Goal: Transaction & Acquisition: Obtain resource

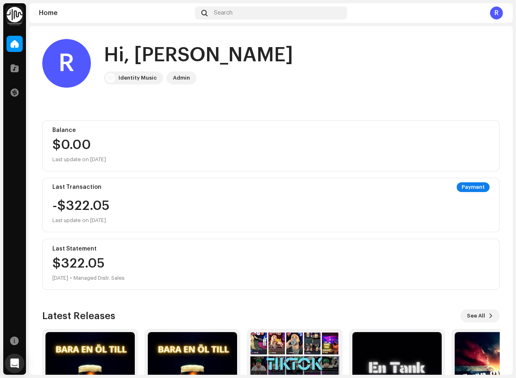
click at [493, 16] on div "R" at bounding box center [496, 12] width 13 height 13
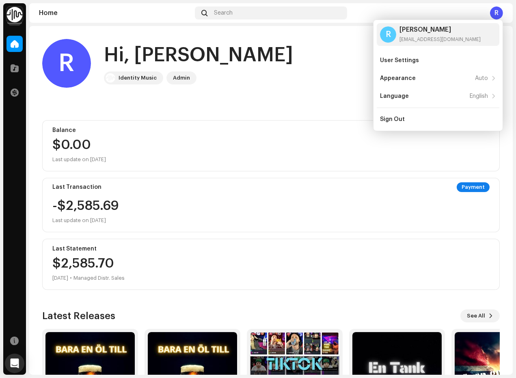
click at [493, 15] on div "R" at bounding box center [496, 12] width 13 height 13
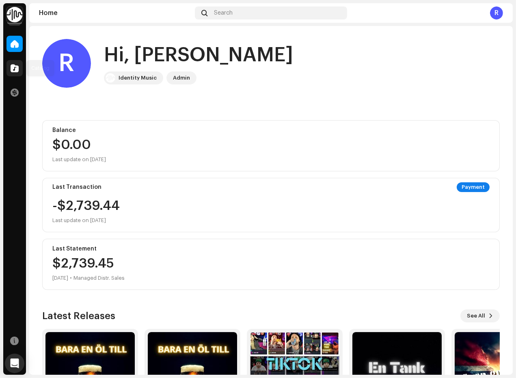
click at [15, 62] on div at bounding box center [14, 68] width 16 height 16
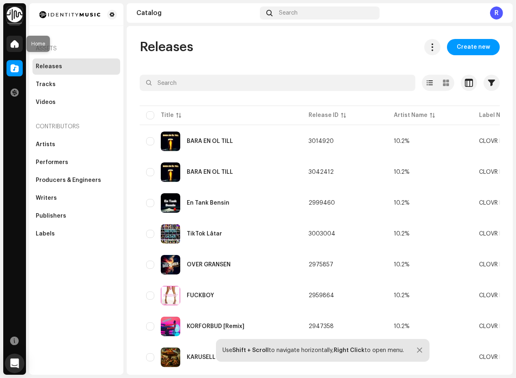
click at [20, 39] on div at bounding box center [14, 44] width 16 height 16
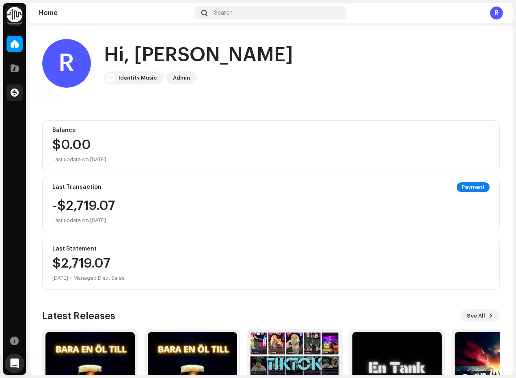
click at [11, 89] on span at bounding box center [15, 92] width 8 height 6
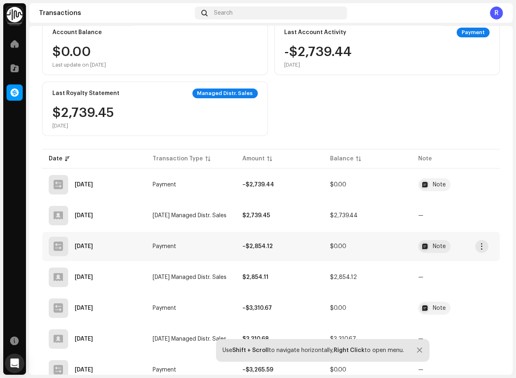
scroll to position [135, 0]
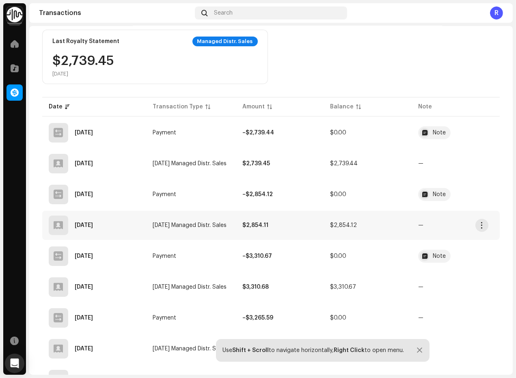
click at [462, 222] on span "—" at bounding box center [455, 225] width 75 height 6
click at [481, 223] on span "button" at bounding box center [482, 225] width 6 height 6
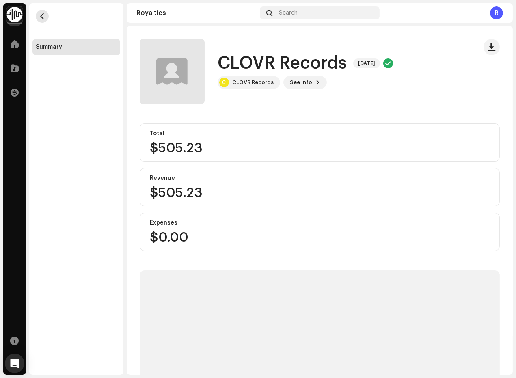
click at [44, 15] on span "button" at bounding box center [42, 16] width 6 height 6
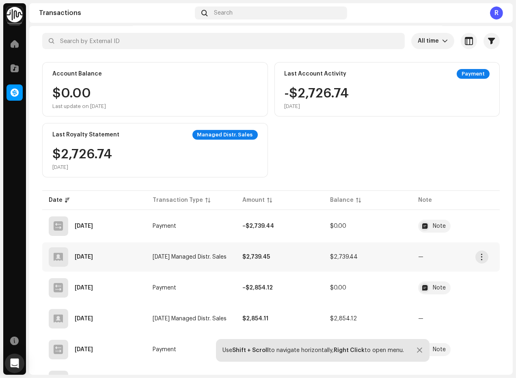
scroll to position [90, 0]
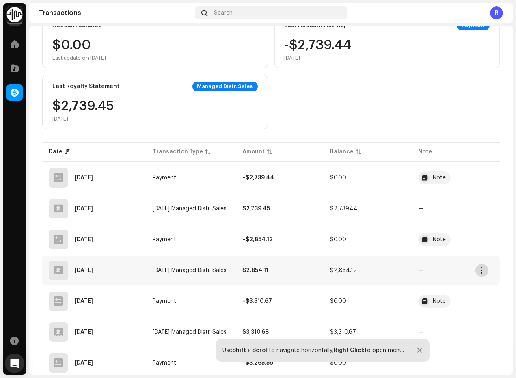
click at [479, 264] on button "button" at bounding box center [481, 270] width 13 height 13
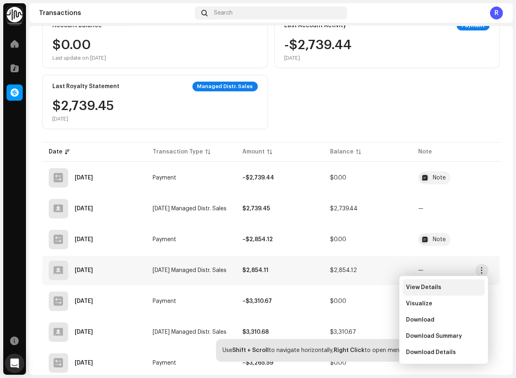
click at [448, 282] on div "View Details" at bounding box center [443, 287] width 82 height 16
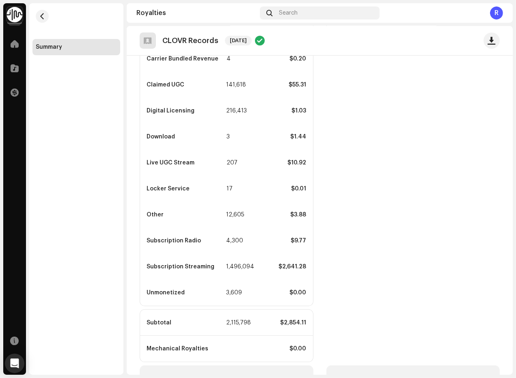
scroll to position [327, 0]
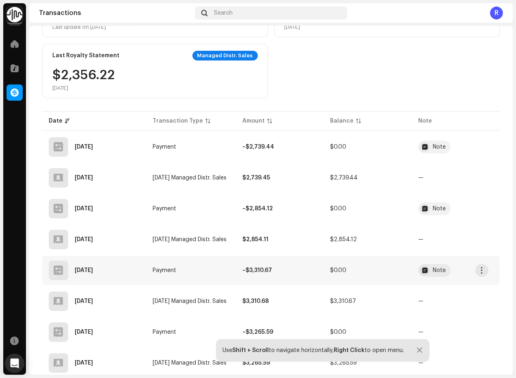
scroll to position [135, 0]
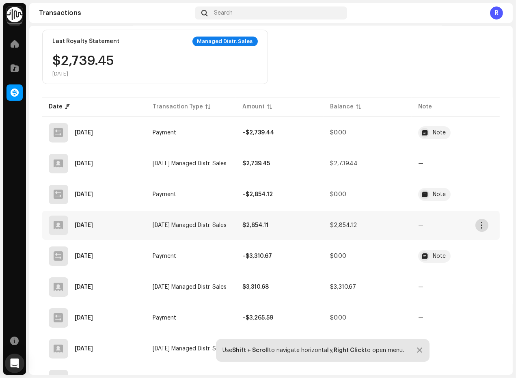
click at [480, 223] on span "button" at bounding box center [482, 225] width 6 height 6
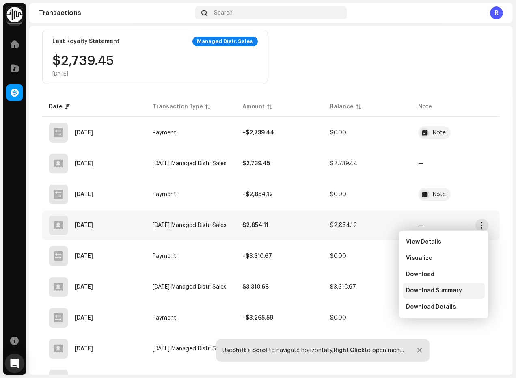
click at [444, 293] on span "Download Summary" at bounding box center [434, 290] width 56 height 6
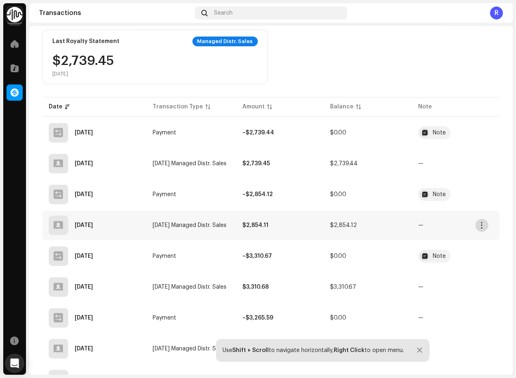
click at [481, 223] on span "button" at bounding box center [482, 225] width 6 height 6
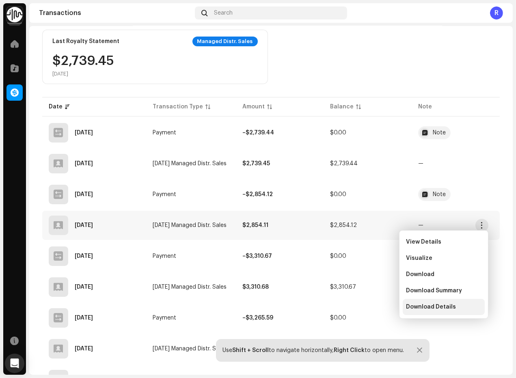
click at [446, 309] on span "Download Details" at bounding box center [431, 306] width 50 height 6
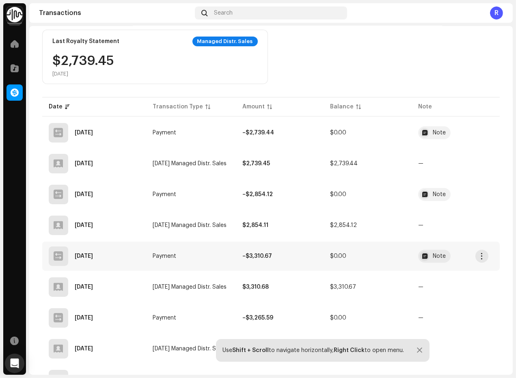
click at [488, 242] on td "Note" at bounding box center [455, 255] width 88 height 29
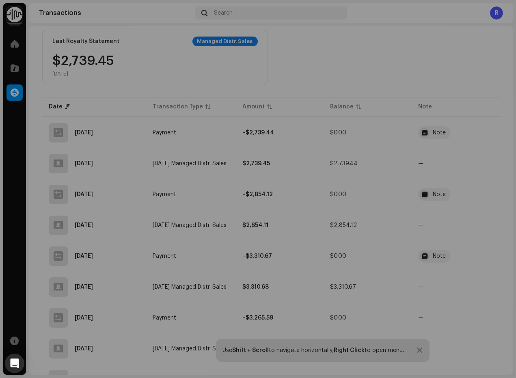
click at [468, 152] on div "Transaction Details Transaction Type Payment Entry Amount – $3,310.67 Entry Dat…" at bounding box center [258, 189] width 516 height 378
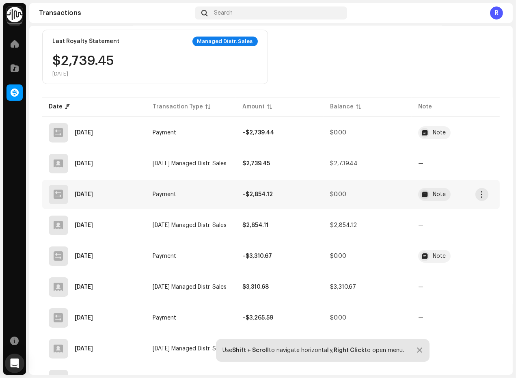
click at [474, 191] on span "Note" at bounding box center [455, 194] width 75 height 13
click at [483, 190] on div "Transaction Details Transaction Type Payment Entry Amount – $2,854.12 Entry Dat…" at bounding box center [258, 189] width 516 height 378
click at [482, 192] on span "button" at bounding box center [482, 194] width 6 height 6
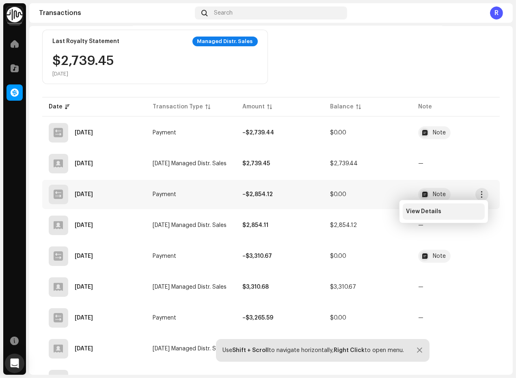
click at [445, 207] on div "View Details" at bounding box center [443, 211] width 82 height 16
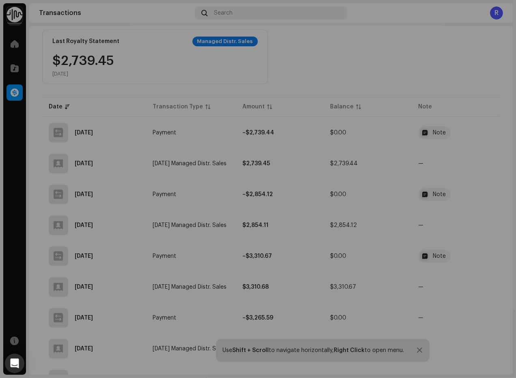
click at [465, 227] on div "Transaction Details Transaction Type Payment Entry Amount – $2,854.12 Entry Dat…" at bounding box center [258, 189] width 516 height 378
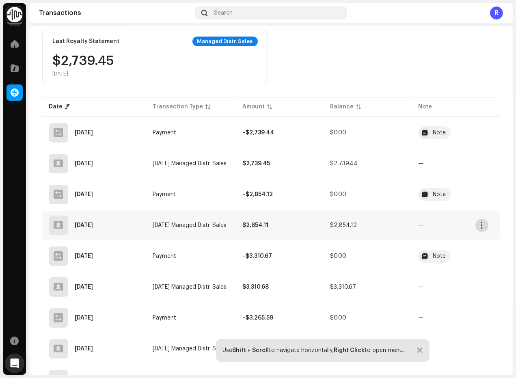
click at [479, 225] on span "button" at bounding box center [482, 225] width 6 height 6
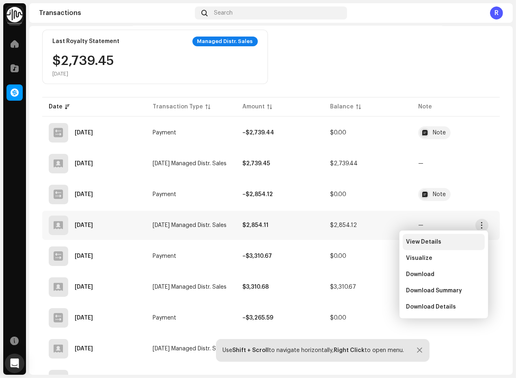
click at [443, 245] on div "View Details" at bounding box center [443, 242] width 82 height 16
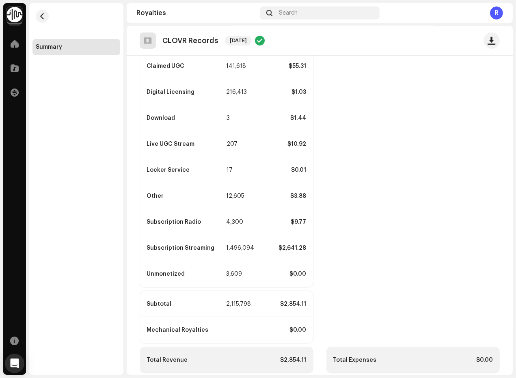
scroll to position [327, 0]
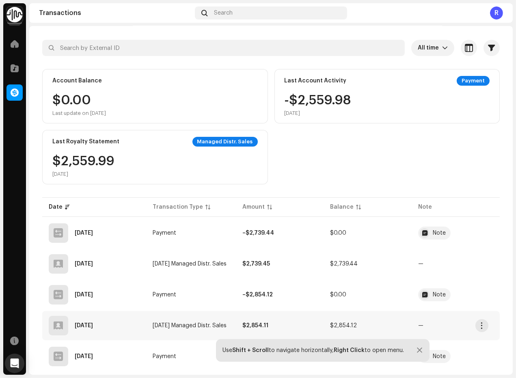
scroll to position [90, 0]
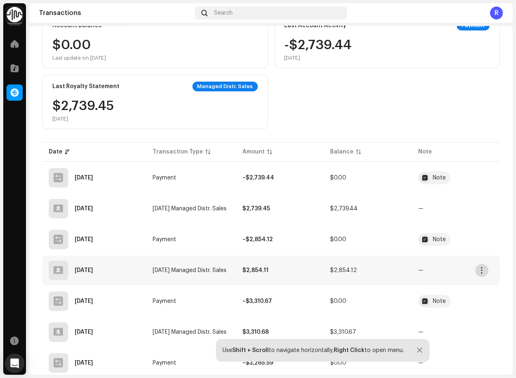
click at [479, 267] on span "button" at bounding box center [482, 270] width 6 height 6
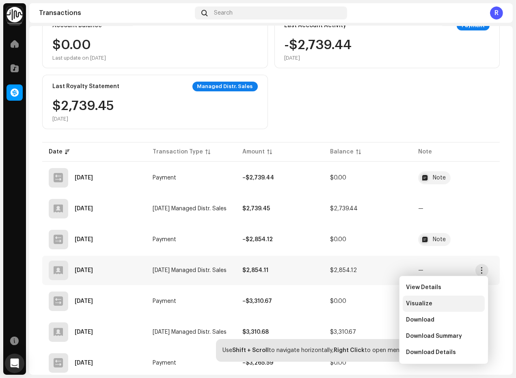
click at [430, 303] on div "Visualize" at bounding box center [443, 303] width 75 height 6
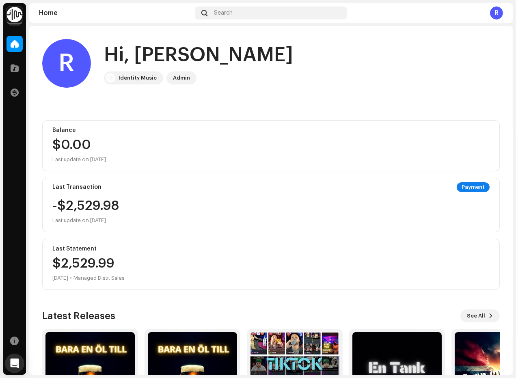
scroll to position [83, 0]
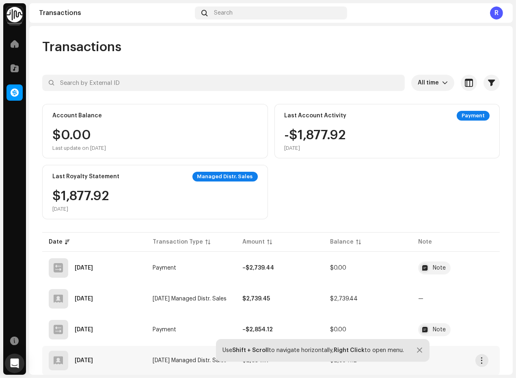
scroll to position [135, 0]
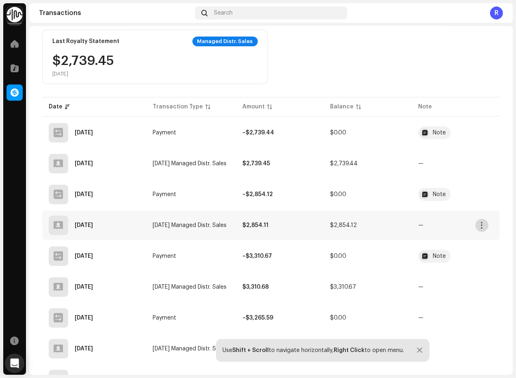
click at [484, 222] on span "button" at bounding box center [482, 225] width 6 height 6
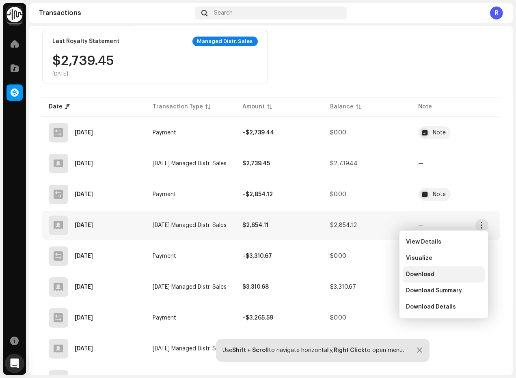
click at [430, 270] on div "Download" at bounding box center [443, 274] width 82 height 16
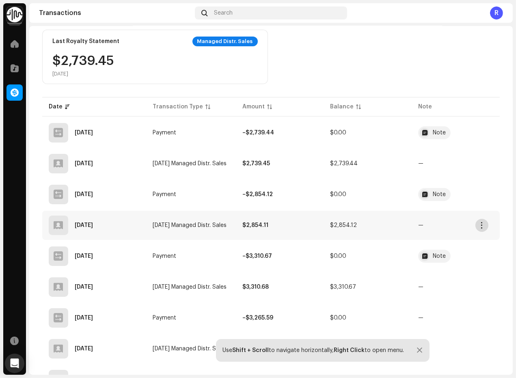
click at [481, 222] on span "button" at bounding box center [482, 225] width 6 height 6
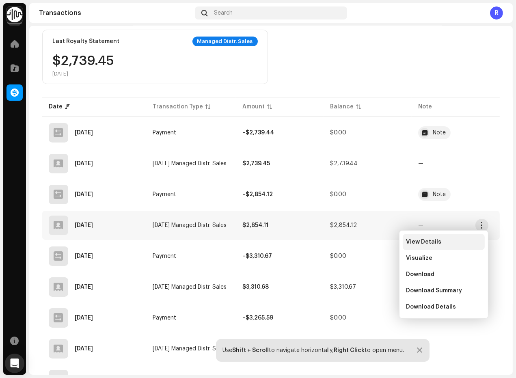
click at [457, 241] on div "View Details" at bounding box center [443, 242] width 75 height 6
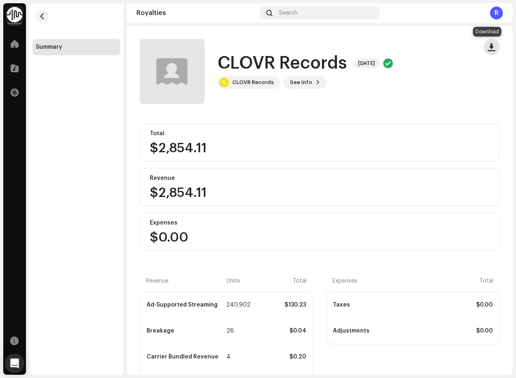
click at [488, 45] on span "button" at bounding box center [492, 47] width 8 height 6
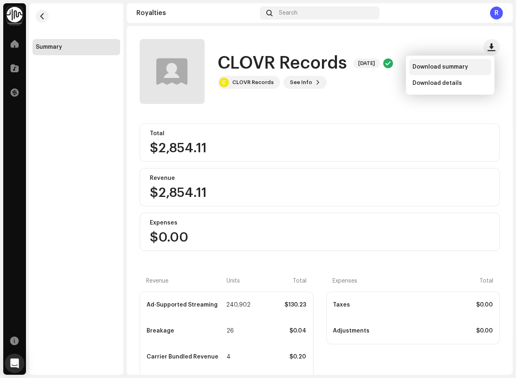
click at [465, 69] on span "Download summary" at bounding box center [440, 67] width 56 height 6
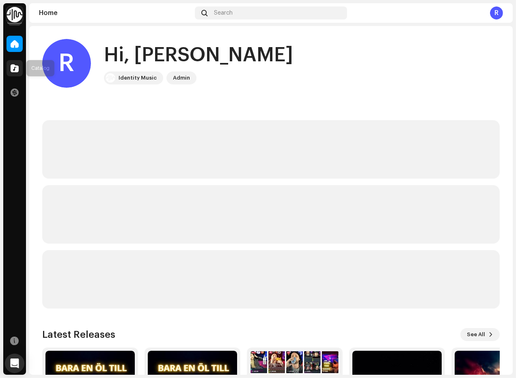
click at [21, 69] on div at bounding box center [14, 68] width 16 height 16
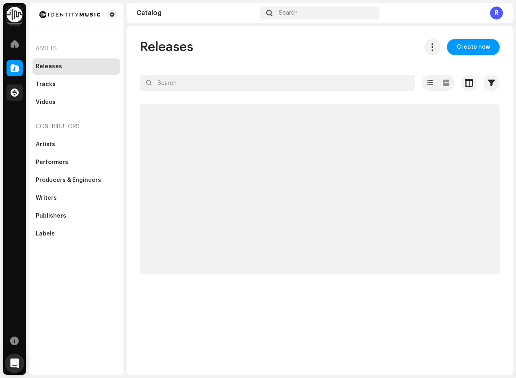
click at [15, 96] on span at bounding box center [15, 92] width 8 height 6
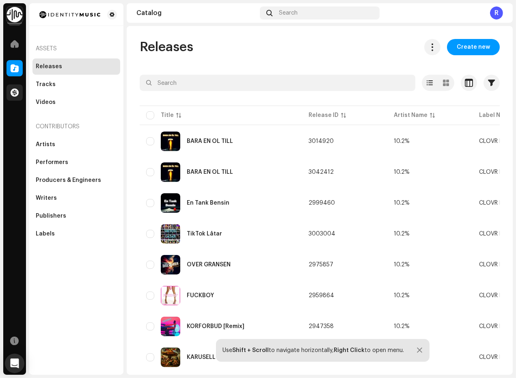
click at [8, 89] on div at bounding box center [14, 92] width 16 height 16
click at [9, 90] on div at bounding box center [14, 92] width 16 height 16
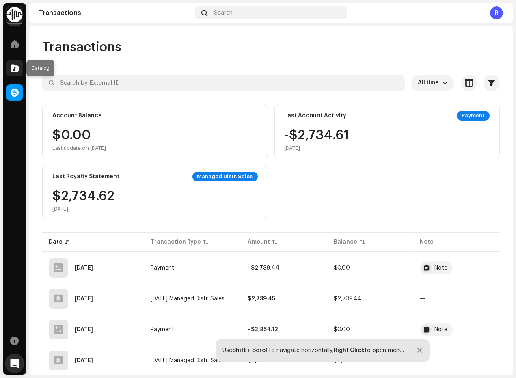
click at [13, 63] on div at bounding box center [14, 68] width 16 height 16
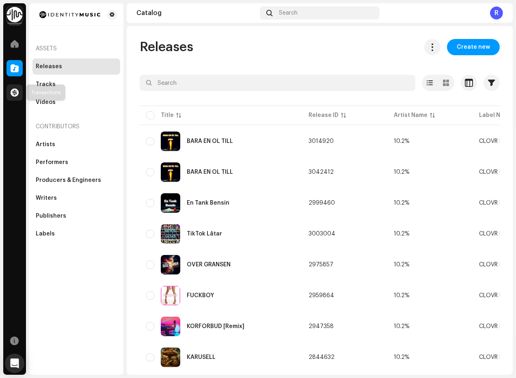
click at [12, 89] on span at bounding box center [15, 92] width 8 height 6
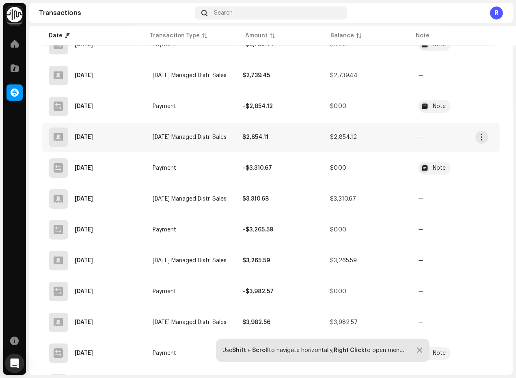
scroll to position [180, 0]
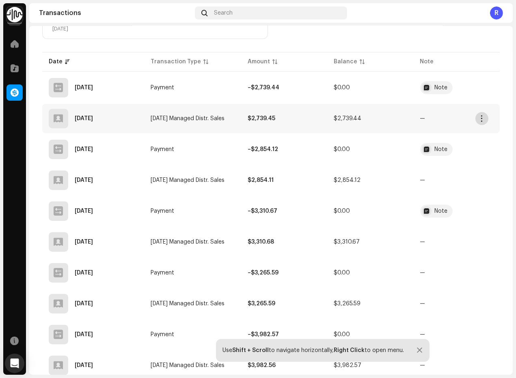
click at [482, 115] on span "button" at bounding box center [482, 118] width 6 height 6
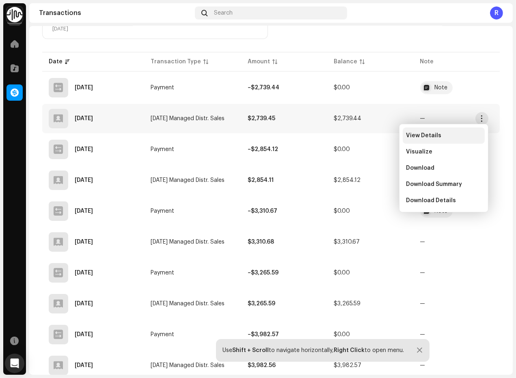
click at [437, 130] on div "View Details" at bounding box center [443, 135] width 82 height 16
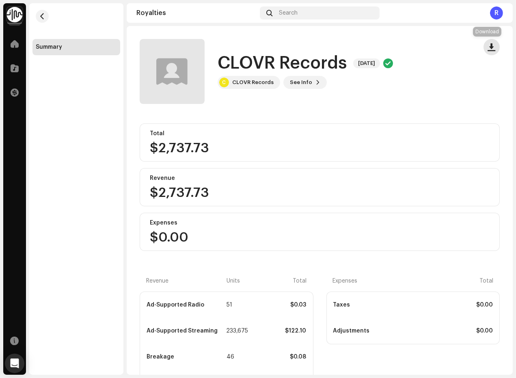
click at [488, 45] on span "button" at bounding box center [492, 47] width 8 height 6
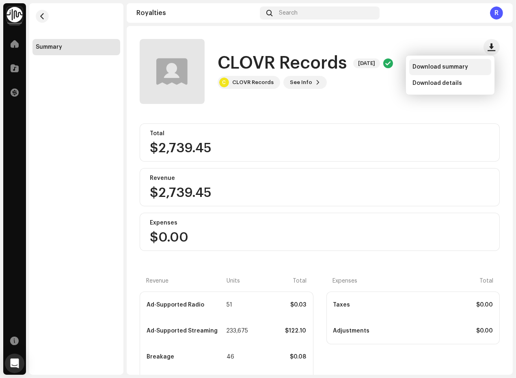
click at [453, 64] on span "Download summary" at bounding box center [440, 67] width 56 height 6
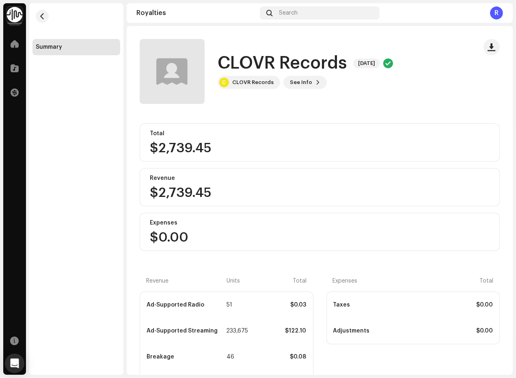
click at [493, 7] on div "R" at bounding box center [496, 12] width 13 height 13
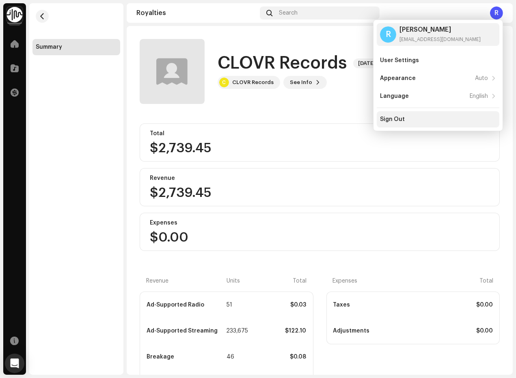
click at [407, 119] on div "Sign Out" at bounding box center [438, 119] width 116 height 6
